Goal: Communication & Community: Answer question/provide support

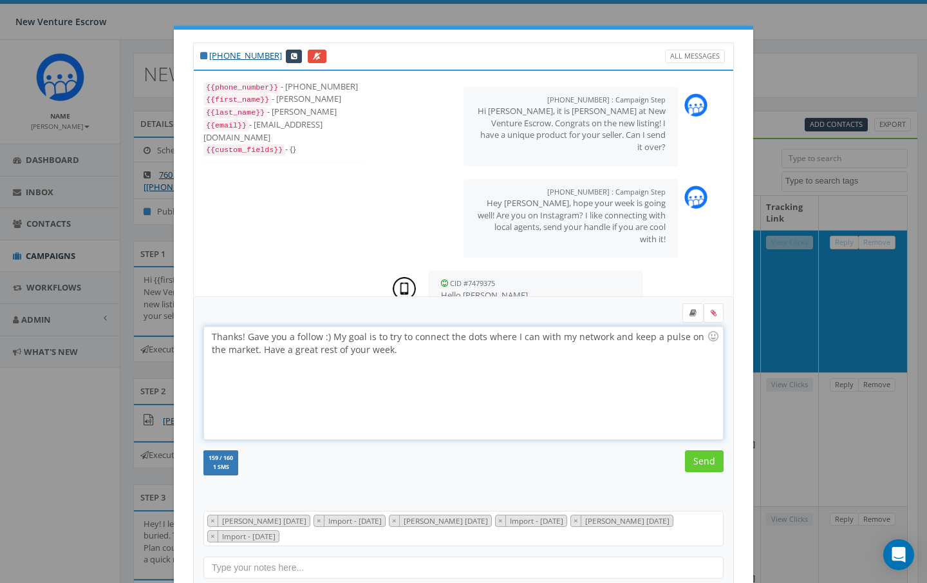
select select
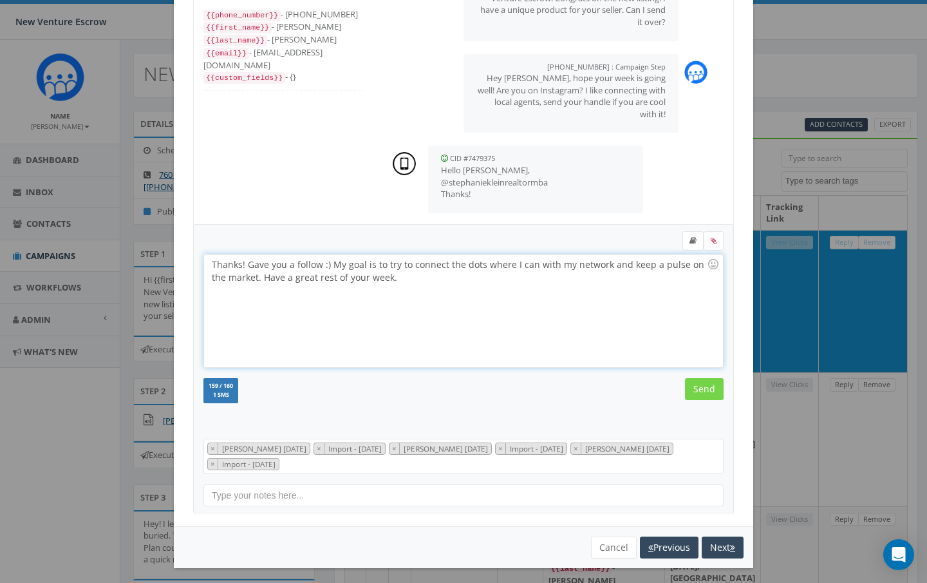
click at [707, 390] on input "Send" at bounding box center [704, 389] width 39 height 22
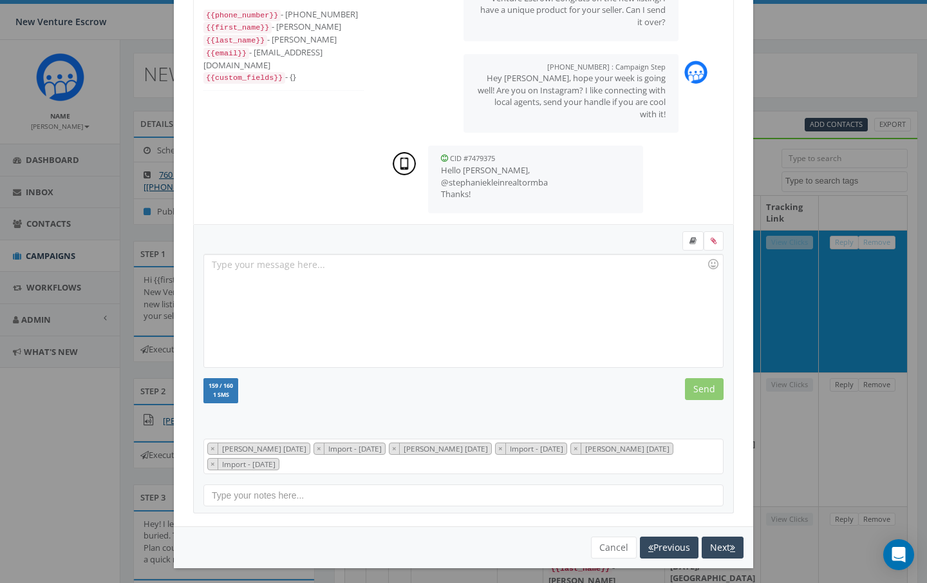
scroll to position [143, 0]
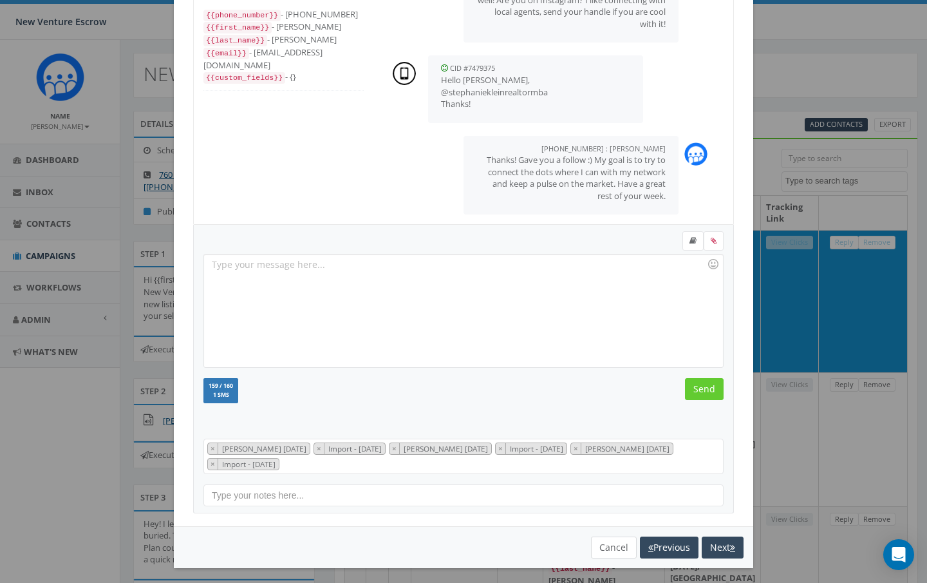
click at [612, 545] on button "Cancel" at bounding box center [614, 547] width 46 height 22
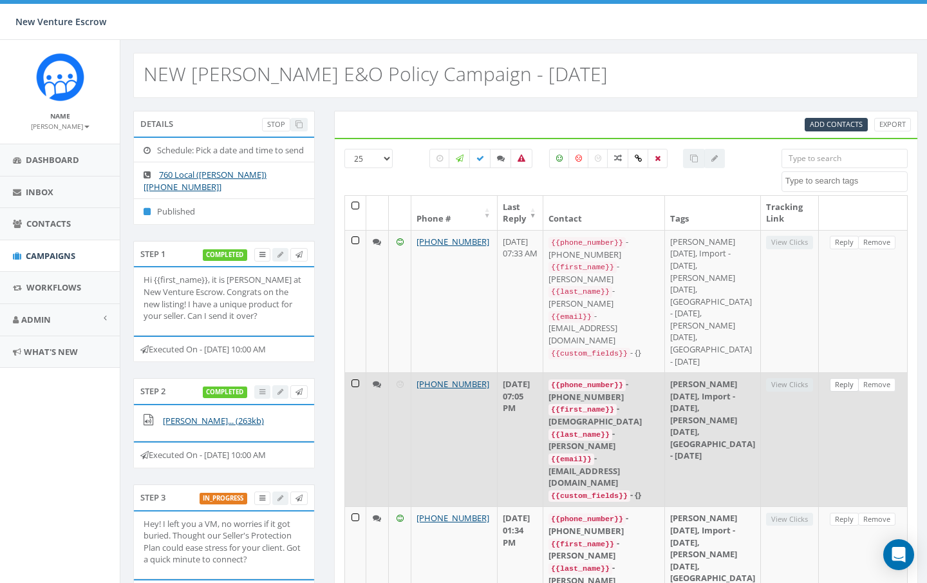
click at [843, 391] on link "Reply" at bounding box center [844, 385] width 29 height 14
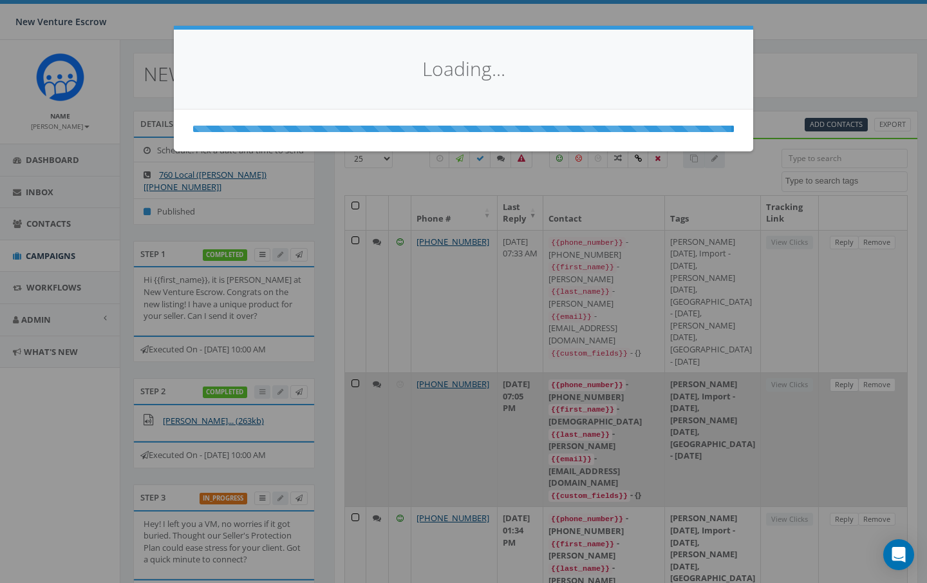
scroll to position [0, 0]
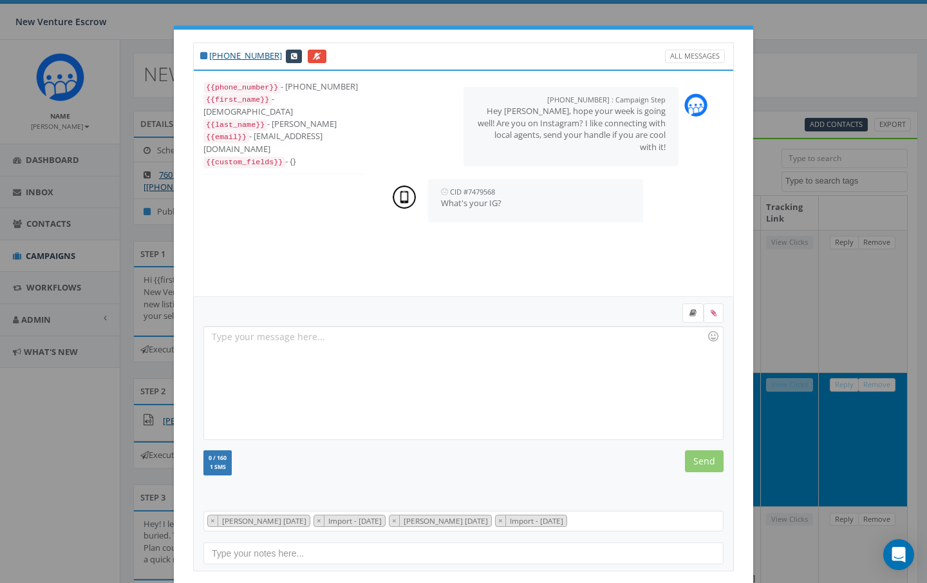
click at [346, 342] on div at bounding box center [463, 382] width 518 height 113
click at [708, 466] on input "Send" at bounding box center [704, 461] width 39 height 22
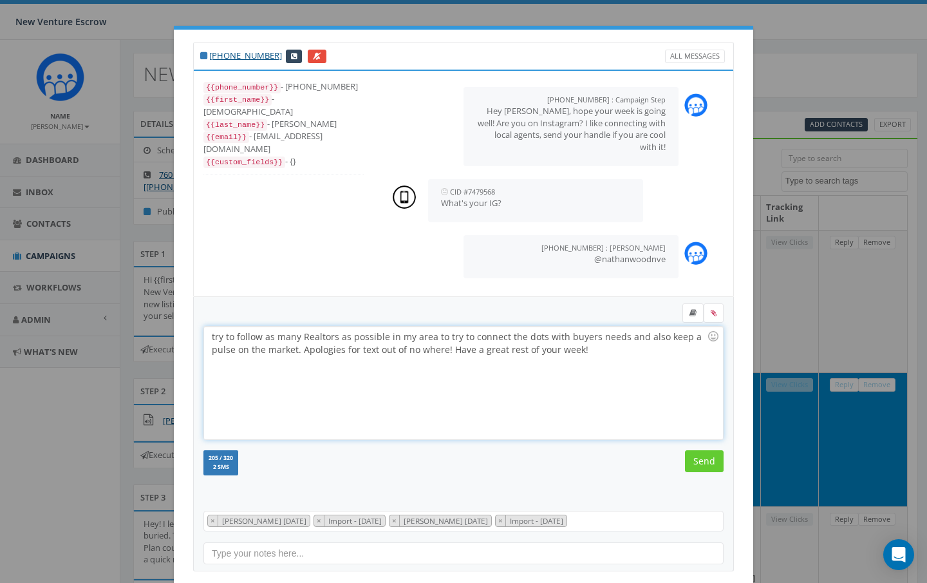
click at [214, 336] on div "try to follow as many Realtors as possible in my area to try to connect the dot…" at bounding box center [463, 382] width 518 height 113
drag, startPoint x: 579, startPoint y: 351, endPoint x: 451, endPoint y: 351, distance: 128.1
click at [451, 351] on div "I try to follow as many Realtors as possible in my area to try to connect the d…" at bounding box center [463, 382] width 518 height 113
click at [703, 462] on input "Send" at bounding box center [704, 461] width 39 height 22
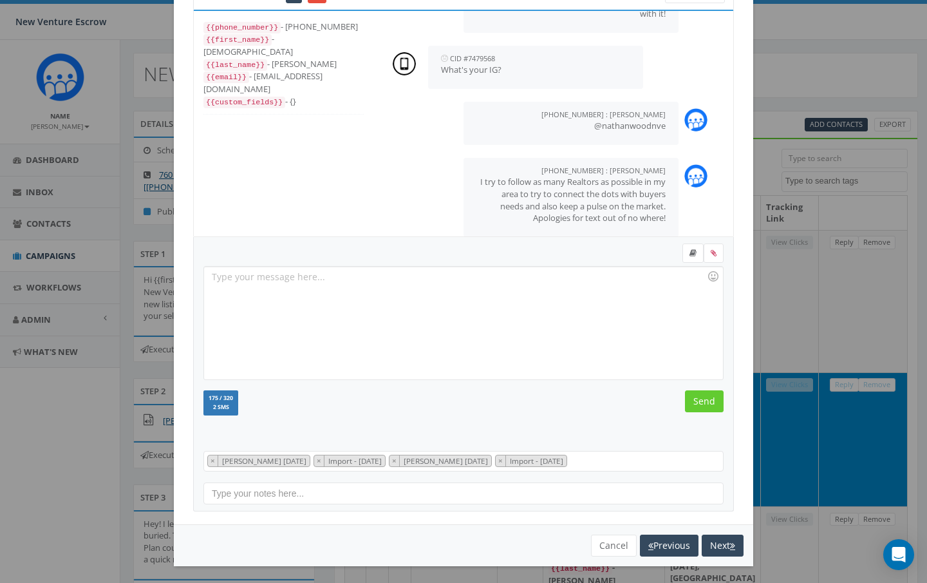
scroll to position [59, 0]
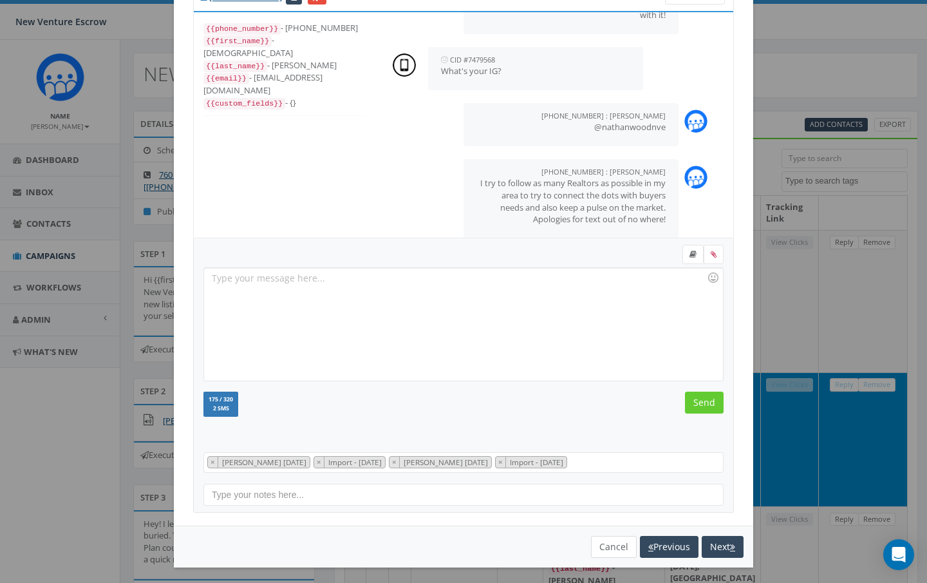
click at [619, 546] on button "Cancel" at bounding box center [614, 547] width 46 height 22
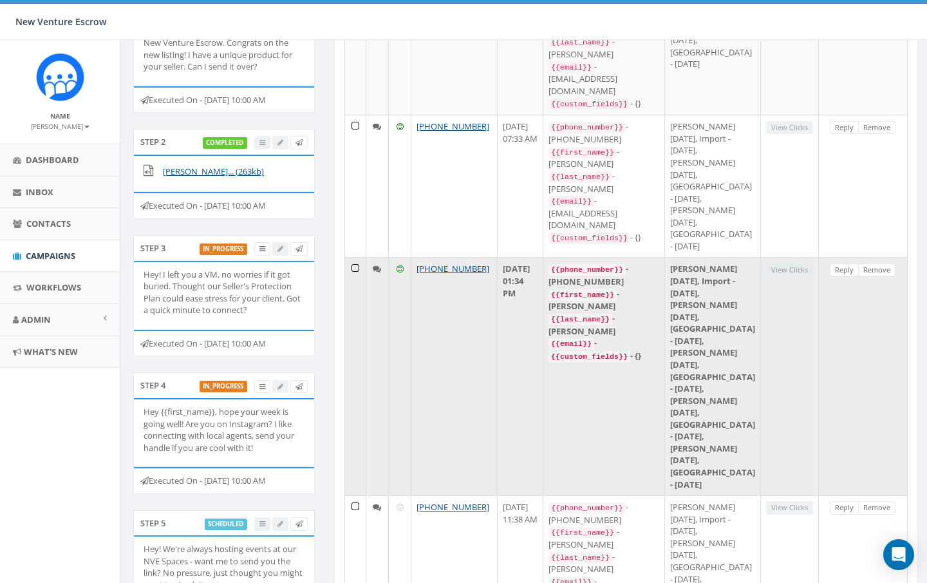
scroll to position [253, 0]
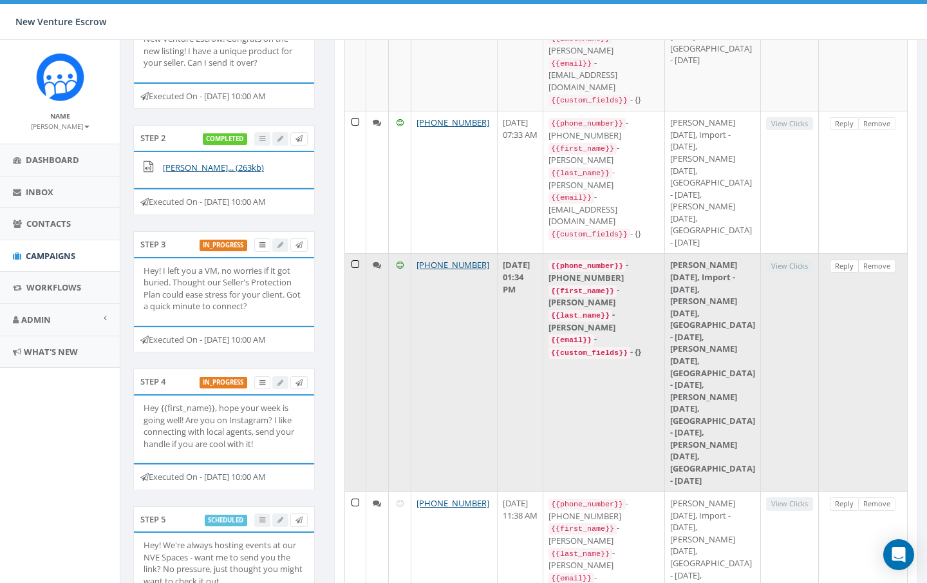
click at [843, 273] on link "Reply" at bounding box center [844, 266] width 29 height 14
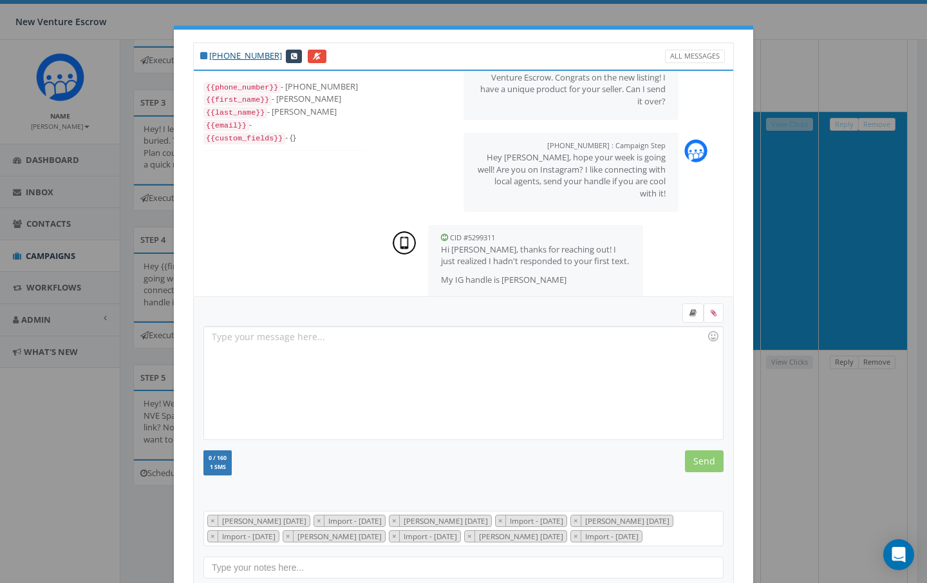
scroll to position [0, 0]
drag, startPoint x: 503, startPoint y: 261, endPoint x: 593, endPoint y: 261, distance: 90.1
click at [593, 274] on p "My IG handle is [PERSON_NAME]" at bounding box center [535, 280] width 189 height 12
click at [308, 348] on div at bounding box center [463, 382] width 518 height 113
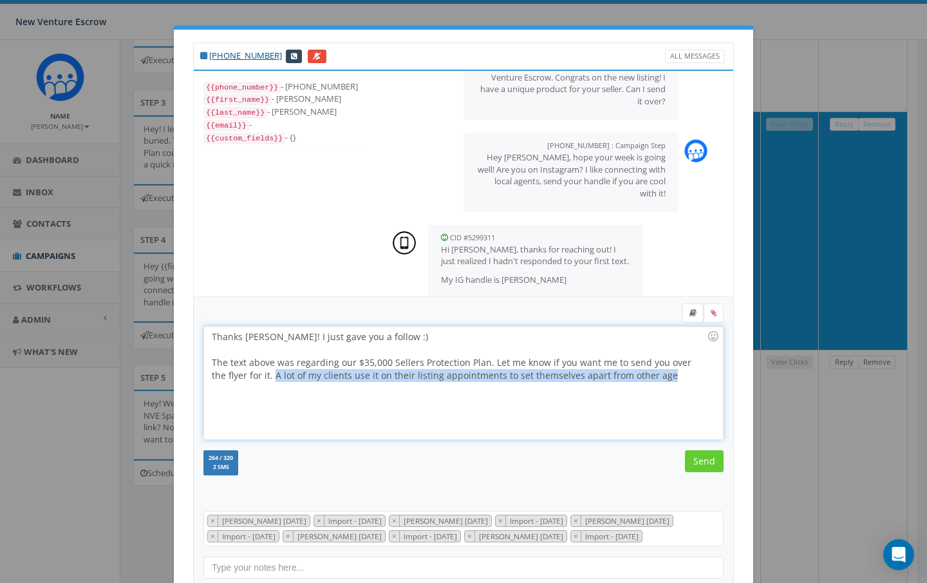
drag, startPoint x: 259, startPoint y: 374, endPoint x: 655, endPoint y: 364, distance: 396.6
click at [655, 364] on div "The text above was regarding our $35,000 Sellers Protection Plan. Let me know i…" at bounding box center [459, 369] width 495 height 26
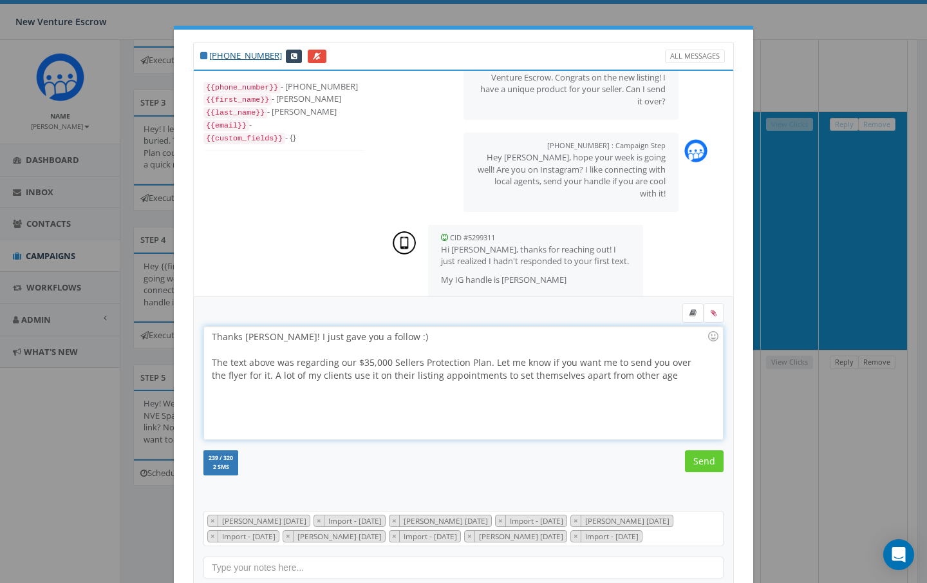
click at [289, 373] on div "The text above was regarding our $35,000 Sellers Protection Plan. Let me know i…" at bounding box center [459, 369] width 495 height 26
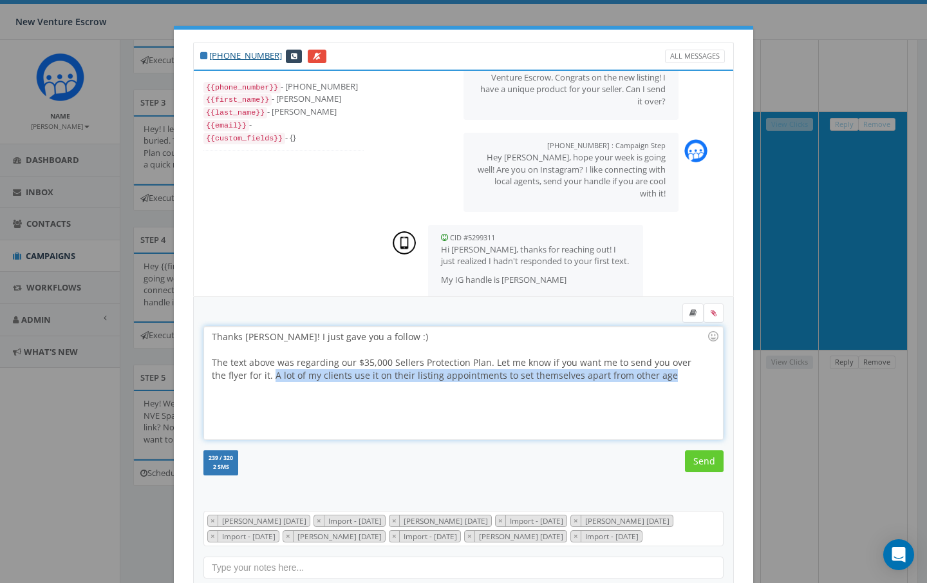
drag, startPoint x: 257, startPoint y: 375, endPoint x: 649, endPoint y: 374, distance: 392.0
click at [649, 374] on div "The text above was regarding our $35,000 Sellers Protection Plan. Let me know i…" at bounding box center [459, 369] width 495 height 26
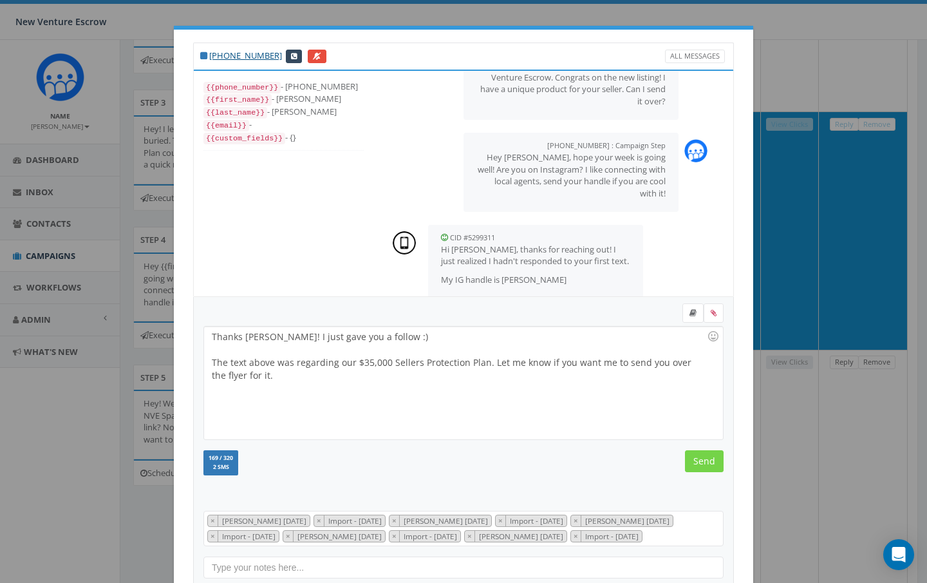
click at [698, 461] on input "Send" at bounding box center [704, 461] width 39 height 22
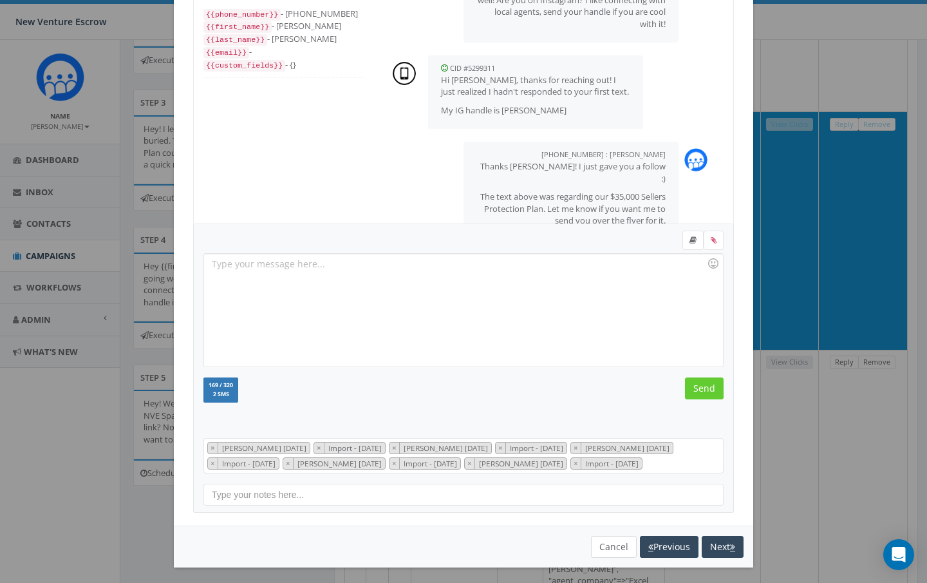
scroll to position [72, 0]
click at [711, 536] on button "Next" at bounding box center [723, 547] width 42 height 22
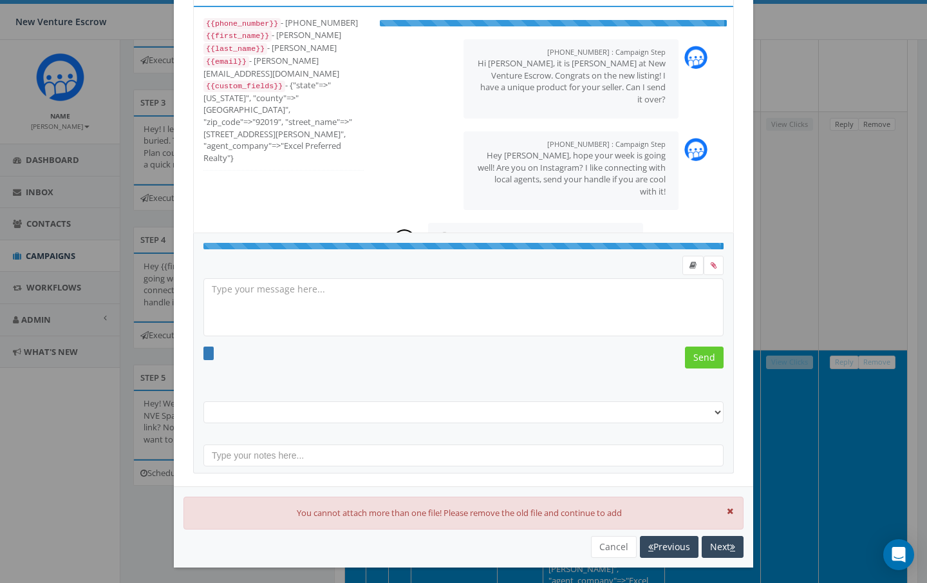
scroll to position [39, 0]
select select "[PERSON_NAME] [DATE]"
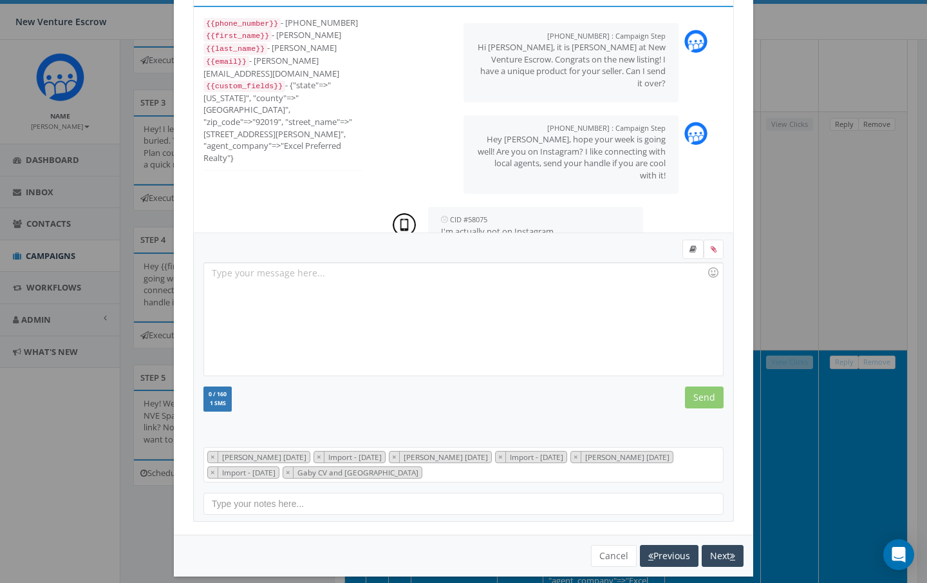
scroll to position [18, 0]
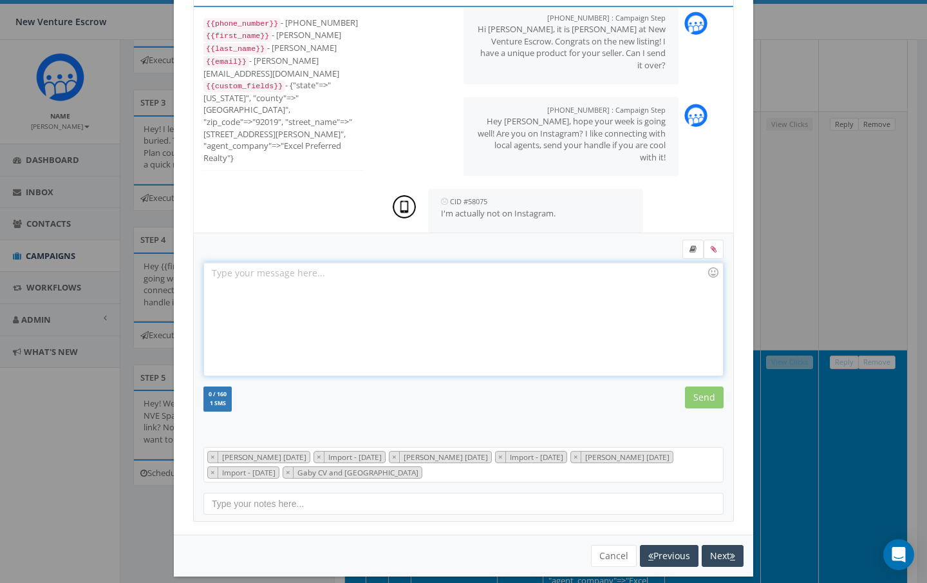
click at [434, 286] on div at bounding box center [463, 319] width 518 height 113
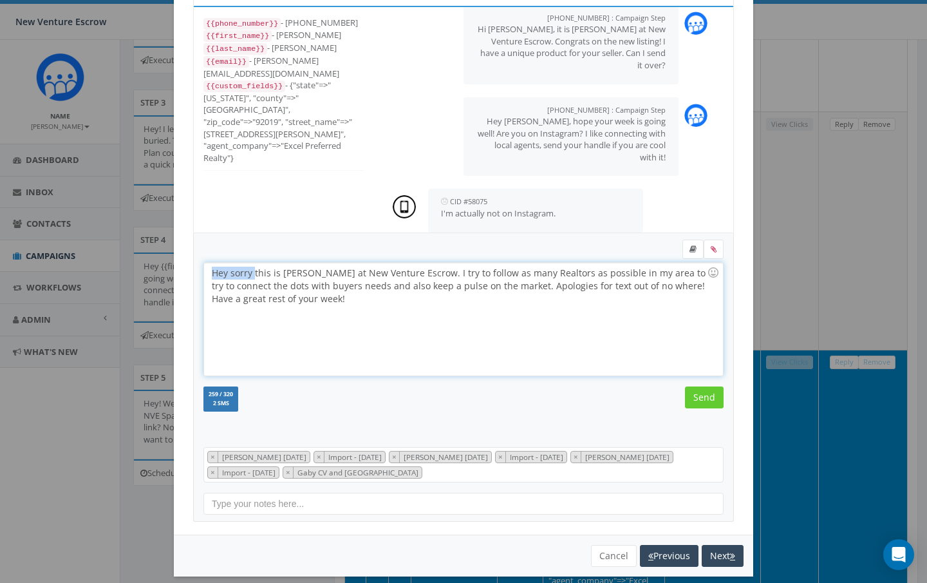
drag, startPoint x: 212, startPoint y: 272, endPoint x: 255, endPoint y: 276, distance: 43.3
click at [255, 276] on div "Hey sorry this is [PERSON_NAME] at New Venture Escrow. I try to follow as many …" at bounding box center [463, 319] width 518 height 113
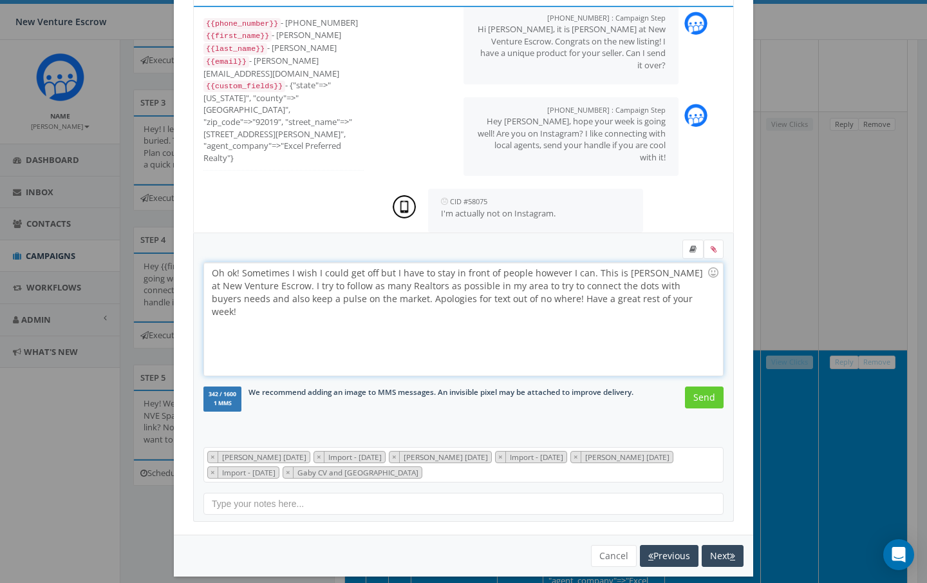
click at [296, 285] on div "Oh ok! Sometimes I wish I could get off but I have to stay in front of people h…" at bounding box center [463, 319] width 518 height 113
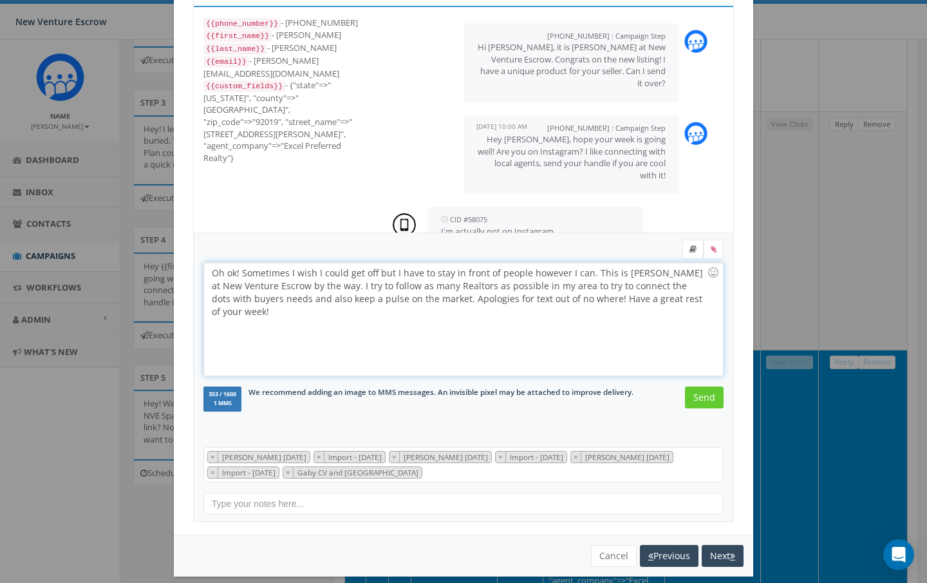
scroll to position [0, 0]
click at [710, 297] on div "Oh ok! Sometimes I wish I could get off but I have to stay in front of people h…" at bounding box center [463, 319] width 518 height 113
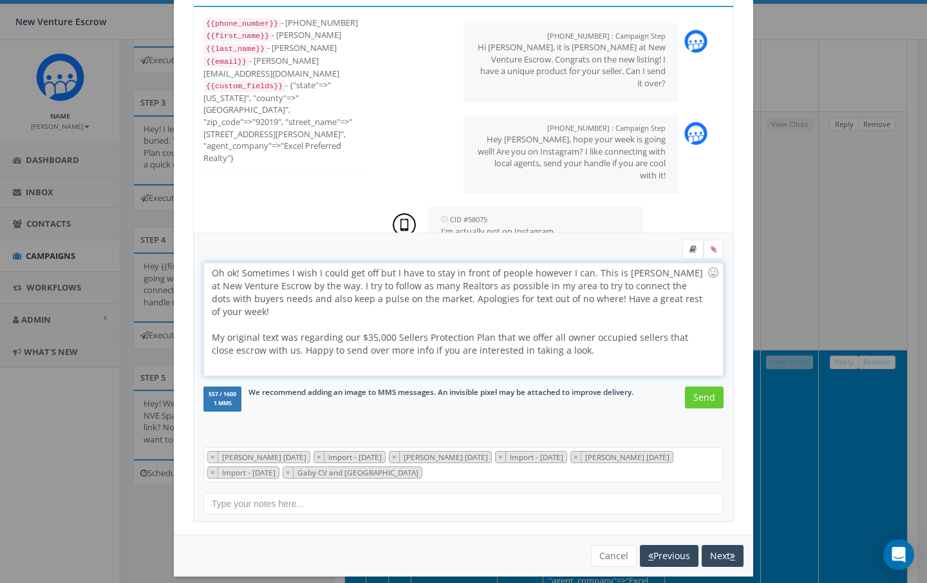
click at [377, 272] on div "Oh ok! Sometimes I wish I could get off but I have to stay in front of people h…" at bounding box center [463, 319] width 518 height 113
drag, startPoint x: 393, startPoint y: 274, endPoint x: 603, endPoint y: 272, distance: 209.8
click at [603, 272] on div "Oh ok! Sometimes I wish I could get off of it, but I have to stay in front of p…" at bounding box center [463, 319] width 518 height 113
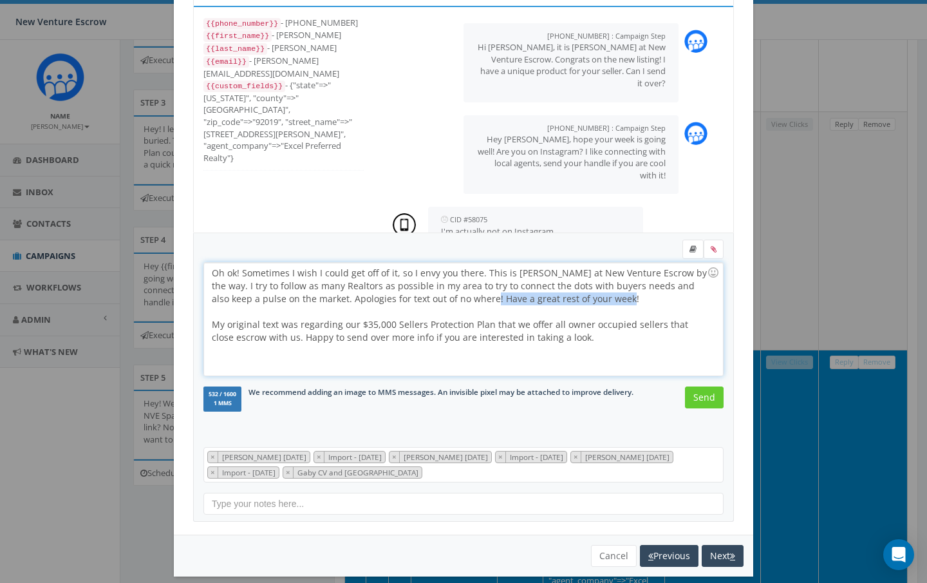
drag, startPoint x: 458, startPoint y: 299, endPoint x: 592, endPoint y: 298, distance: 133.9
click at [592, 298] on div "Oh ok! Sometimes I wish I could get off of it, so I envy you there. This is [PE…" at bounding box center [463, 319] width 518 height 113
drag, startPoint x: 456, startPoint y: 297, endPoint x: 306, endPoint y: 298, distance: 150.6
click at [306, 298] on div "Oh ok! Sometimes I wish I could get off of it, so I envy you there. This is [PE…" at bounding box center [463, 319] width 518 height 113
click at [692, 393] on input "Send" at bounding box center [704, 397] width 39 height 22
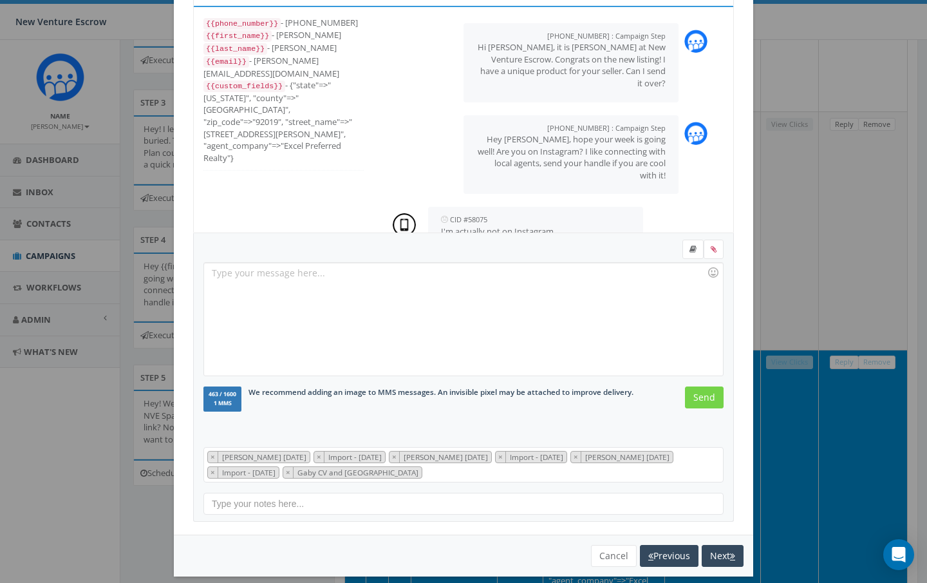
scroll to position [196, 0]
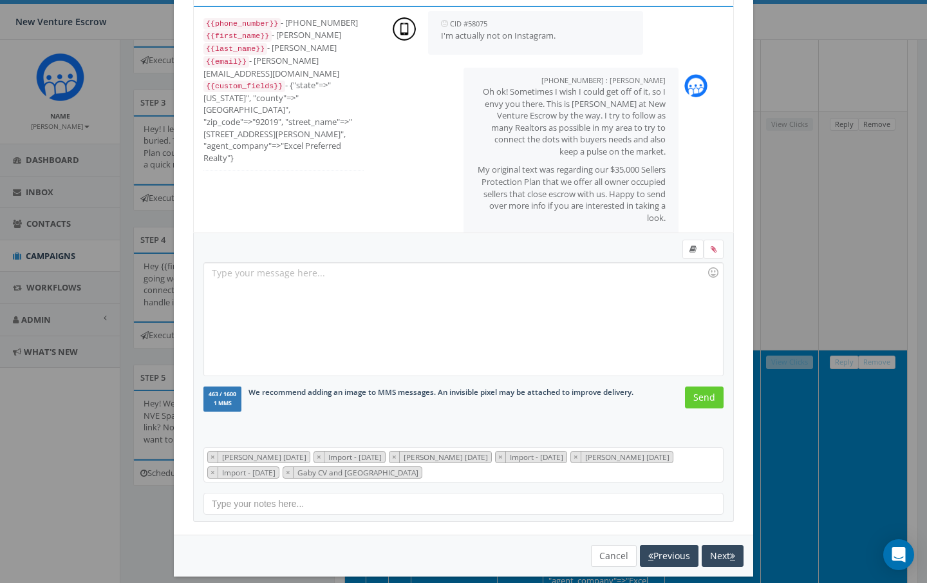
click at [613, 553] on button "Cancel" at bounding box center [614, 556] width 46 height 22
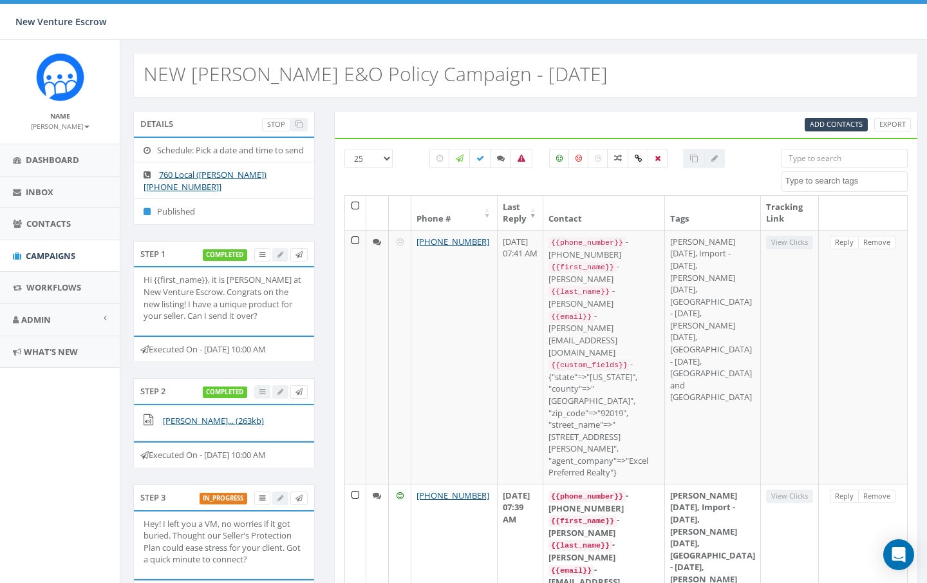
scroll to position [0, 0]
select select
click at [501, 157] on icon at bounding box center [501, 158] width 8 height 8
checkbox input "true"
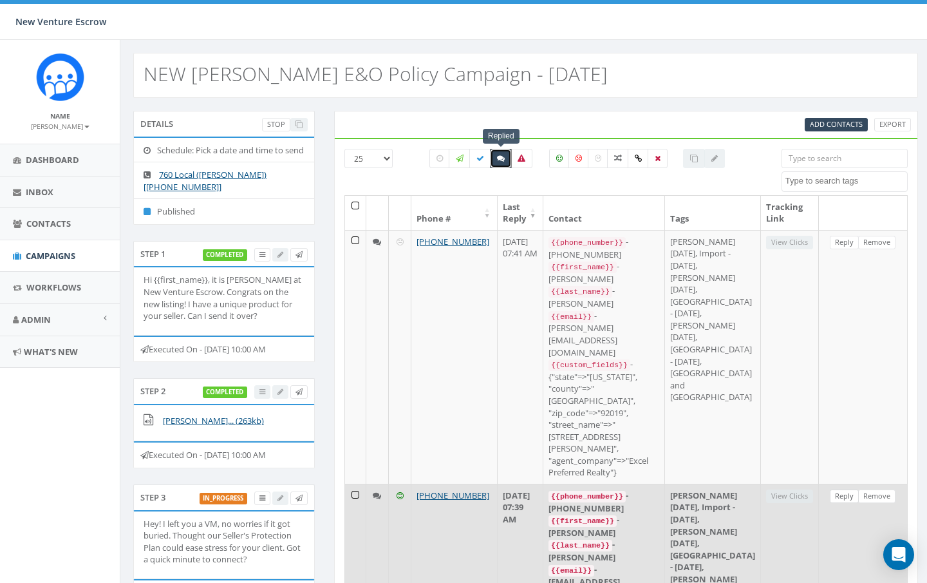
click at [846, 489] on link "Reply" at bounding box center [844, 496] width 29 height 14
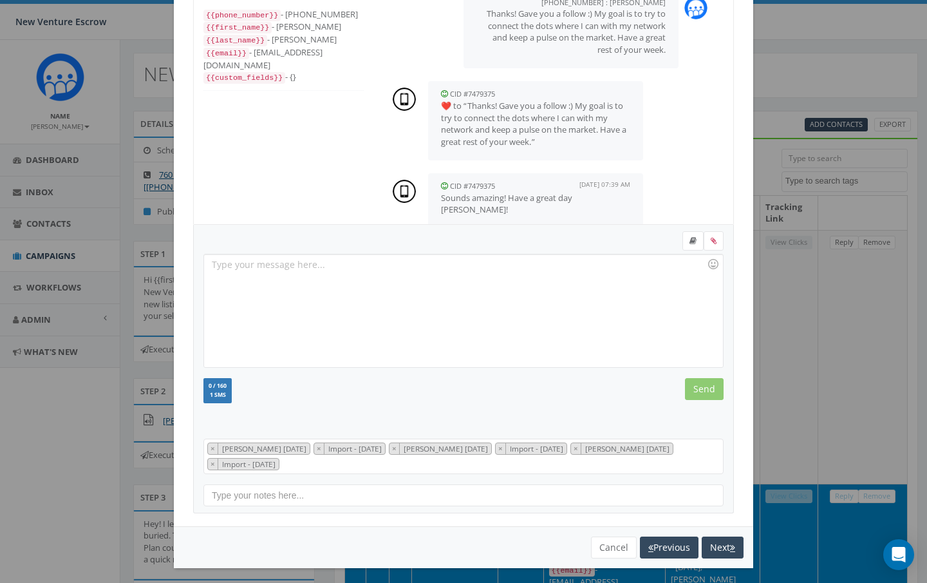
scroll to position [288, 0]
click at [398, 279] on div at bounding box center [463, 310] width 518 height 113
click at [710, 388] on input "Send" at bounding box center [704, 389] width 39 height 22
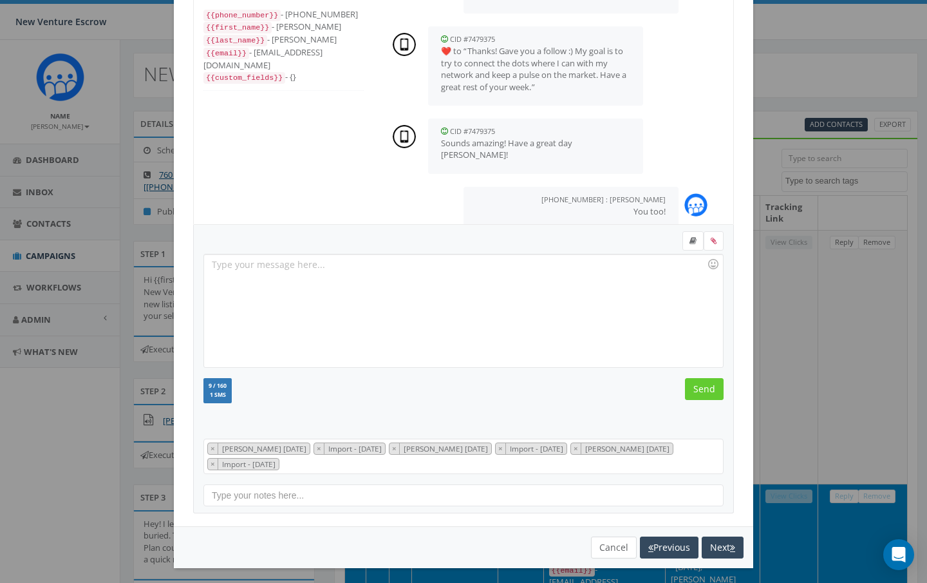
click at [610, 545] on button "Cancel" at bounding box center [614, 547] width 46 height 22
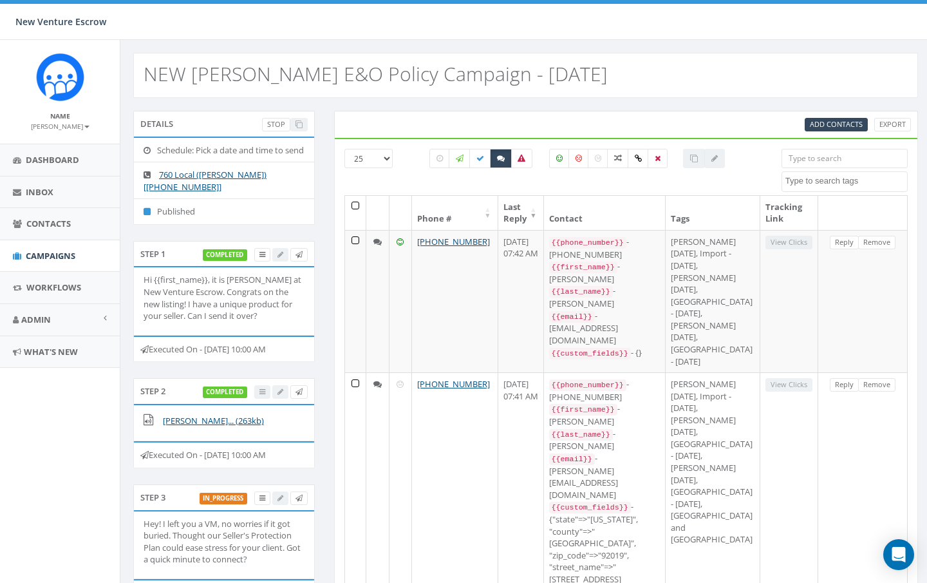
scroll to position [0, 0]
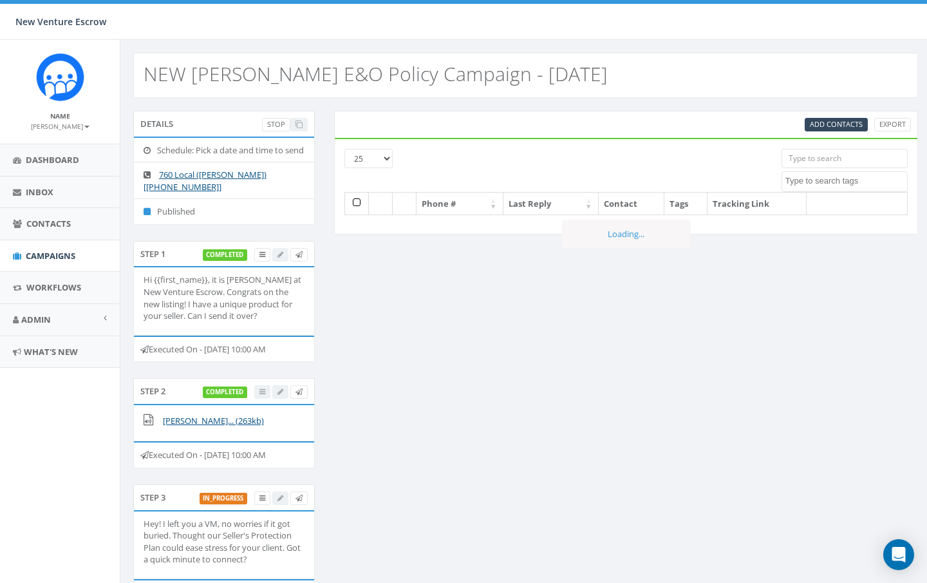
select select
